Goal: Obtain resource: Download file/media

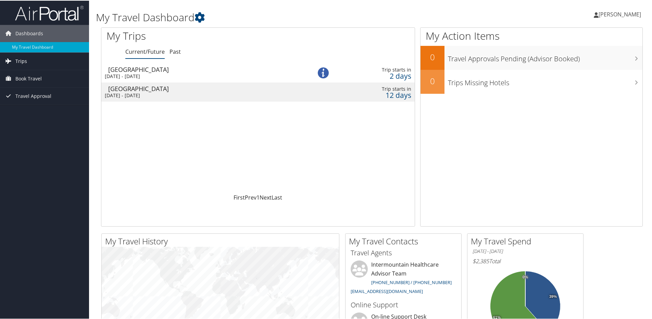
click at [36, 60] on link "Trips" at bounding box center [44, 60] width 89 height 17
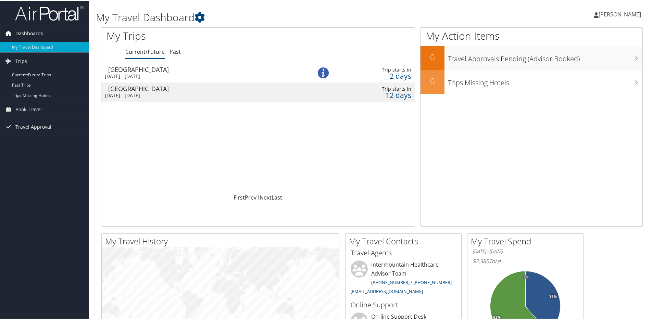
click at [45, 32] on link "Dashboards" at bounding box center [44, 32] width 89 height 17
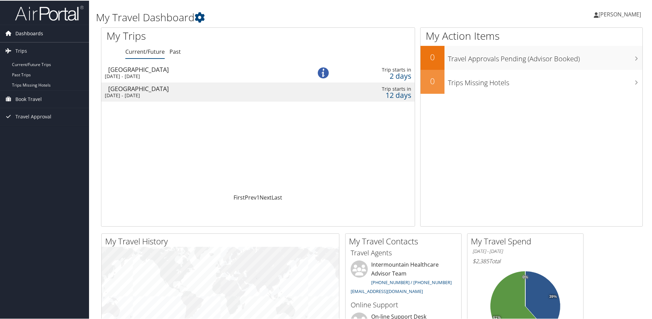
click at [46, 32] on link "Dashboards" at bounding box center [44, 32] width 89 height 17
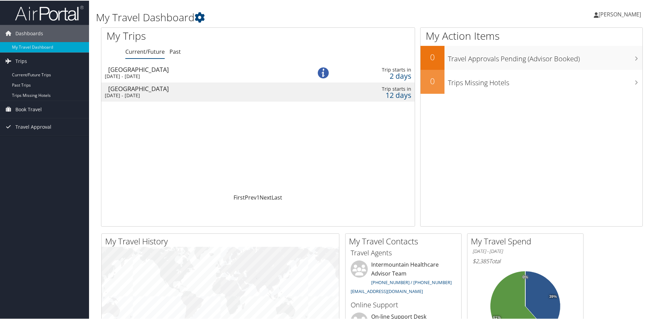
click at [622, 12] on span "[PERSON_NAME]" at bounding box center [620, 14] width 42 height 8
click at [38, 47] on link "My Travel Dashboard" at bounding box center [44, 46] width 89 height 10
click at [166, 71] on div "[GEOGRAPHIC_DATA]" at bounding box center [203, 69] width 190 height 6
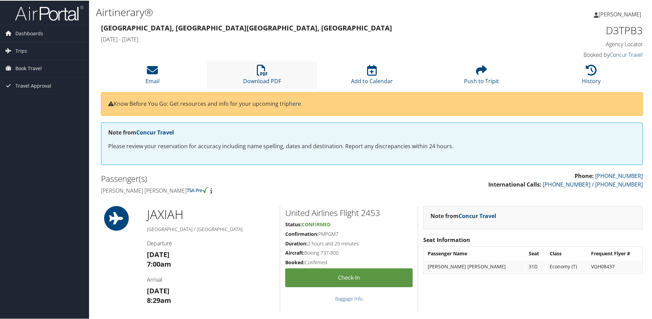
click at [281, 74] on li "Download PDF" at bounding box center [262, 75] width 110 height 28
click at [37, 86] on span "Travel Approval" at bounding box center [33, 85] width 36 height 17
click at [37, 68] on span "Book Travel" at bounding box center [28, 67] width 26 height 17
click at [32, 50] on link "Trips" at bounding box center [44, 50] width 89 height 17
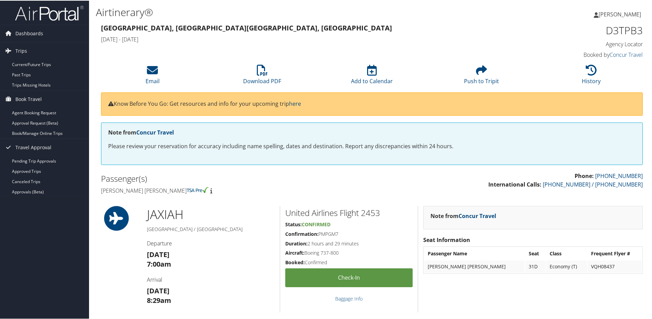
click at [328, 31] on h3 "Jacksonville, FL Salt Lake City, UT" at bounding box center [303, 28] width 404 height 10
click at [622, 53] on link "Concur Travel" at bounding box center [626, 54] width 33 height 8
click at [37, 33] on span "Dashboards" at bounding box center [29, 32] width 28 height 17
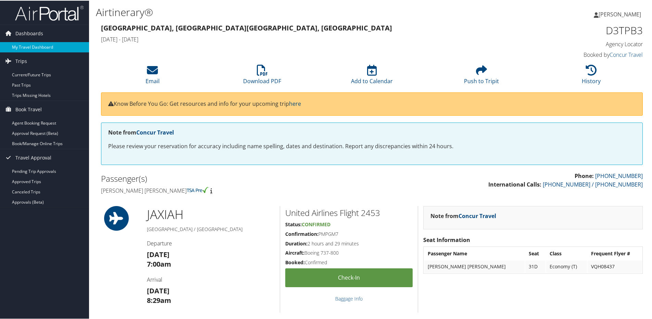
click at [39, 48] on link "My Travel Dashboard" at bounding box center [44, 46] width 89 height 10
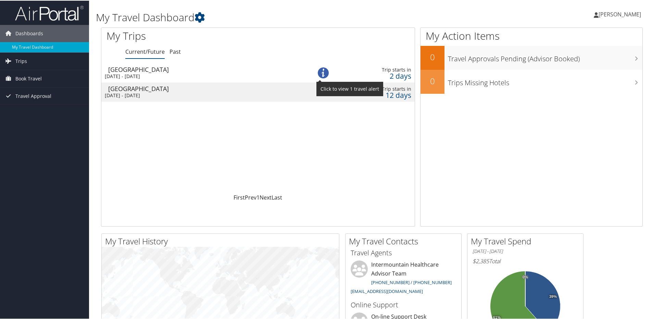
click at [321, 70] on img at bounding box center [323, 72] width 11 height 11
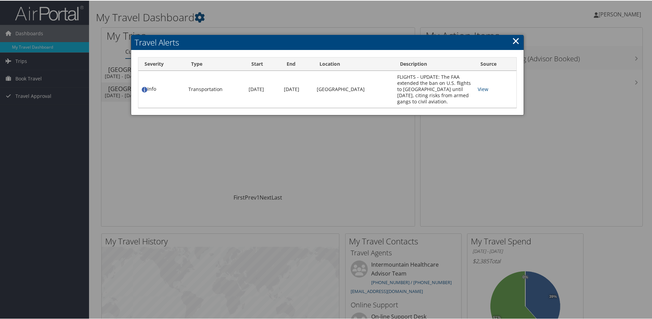
click at [514, 42] on link "×" at bounding box center [516, 40] width 8 height 14
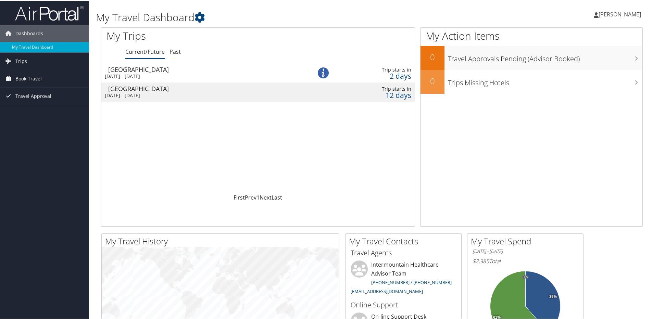
click at [37, 79] on span "Book Travel" at bounding box center [28, 78] width 26 height 17
click at [60, 115] on link "Book/Manage Online Trips" at bounding box center [44, 112] width 89 height 10
click at [144, 74] on div "Sun 7 Sep 2025 - Thu 11 Sep 2025" at bounding box center [200, 76] width 190 height 6
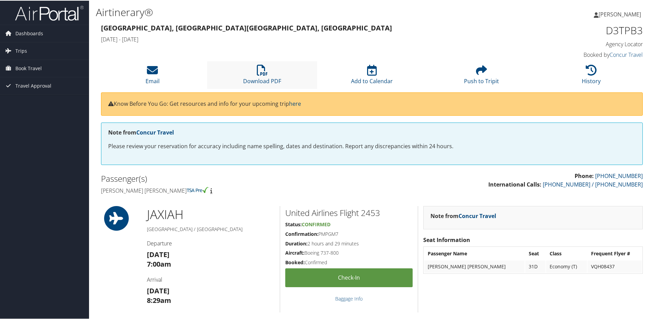
click at [267, 76] on li "Download PDF" at bounding box center [262, 75] width 110 height 28
click at [29, 32] on span "Dashboards" at bounding box center [29, 32] width 28 height 17
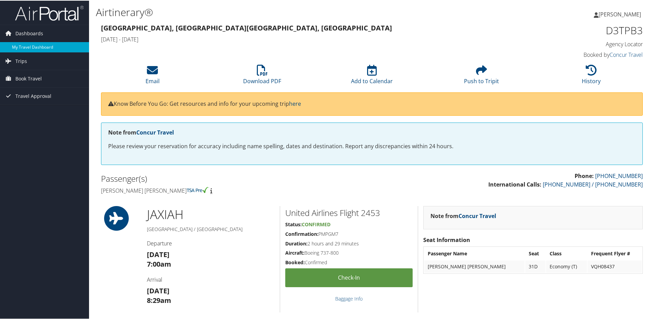
click at [38, 48] on link "My Travel Dashboard" at bounding box center [44, 46] width 89 height 10
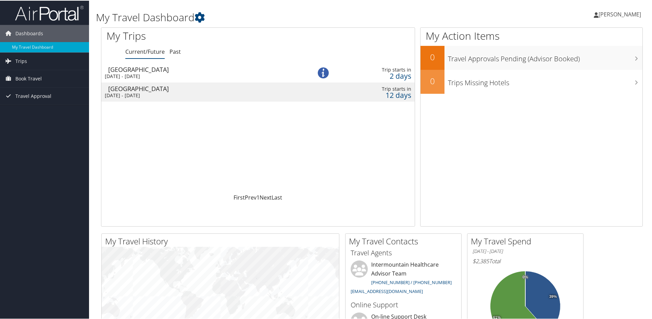
click at [139, 90] on div "Salt Lake City" at bounding box center [203, 88] width 190 height 6
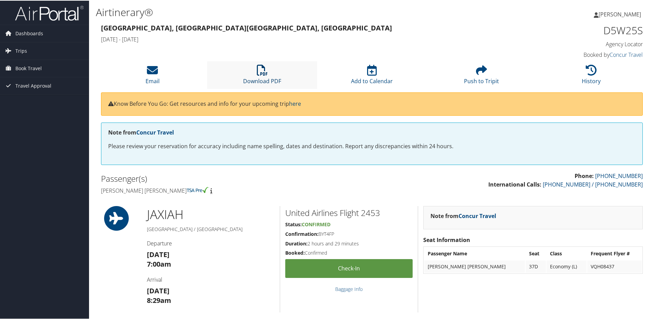
click at [257, 70] on icon at bounding box center [262, 69] width 11 height 11
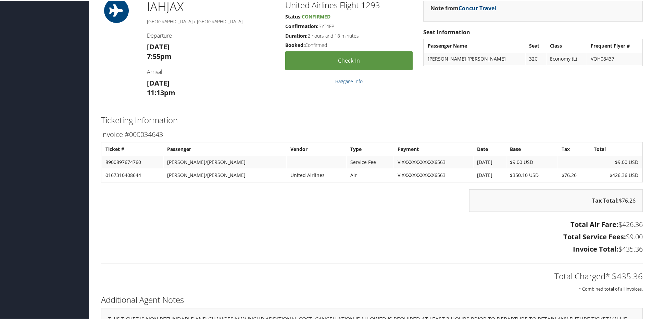
scroll to position [769, 0]
